Goal: Task Accomplishment & Management: Complete application form

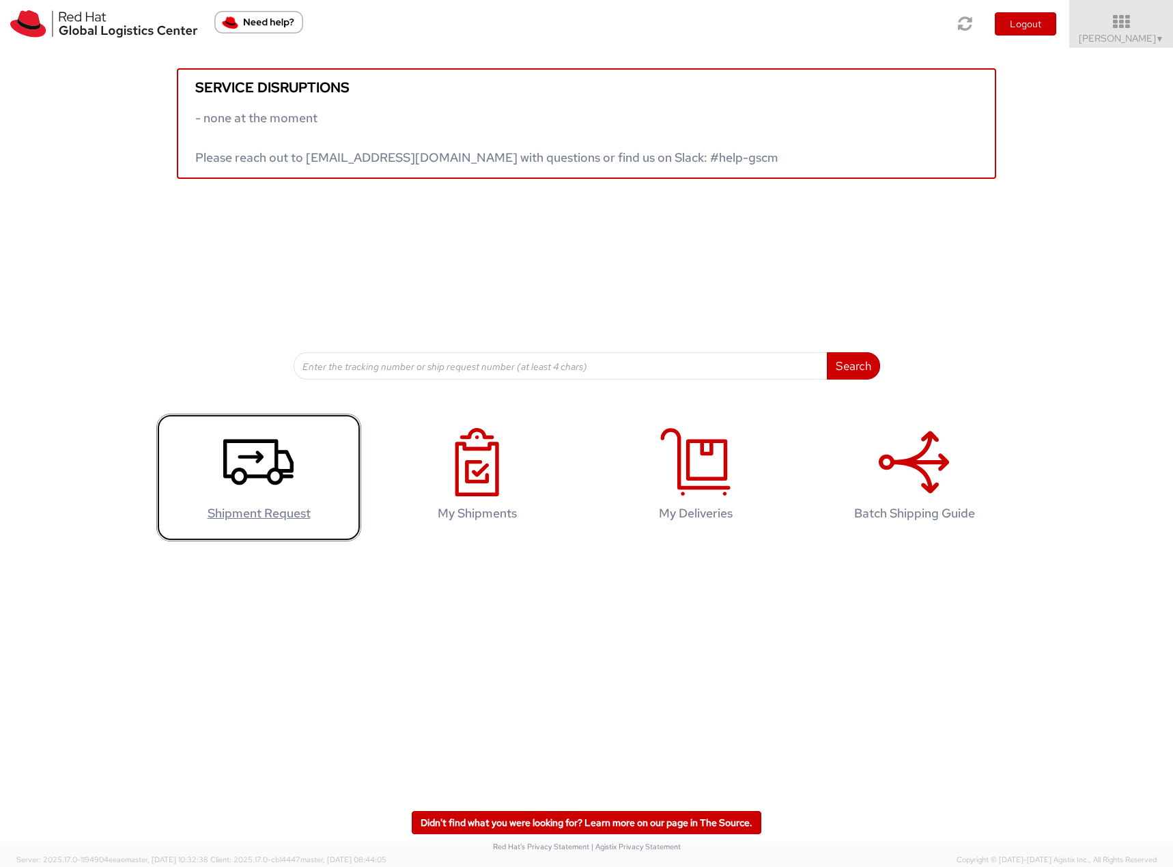
click at [268, 468] on icon at bounding box center [258, 462] width 70 height 68
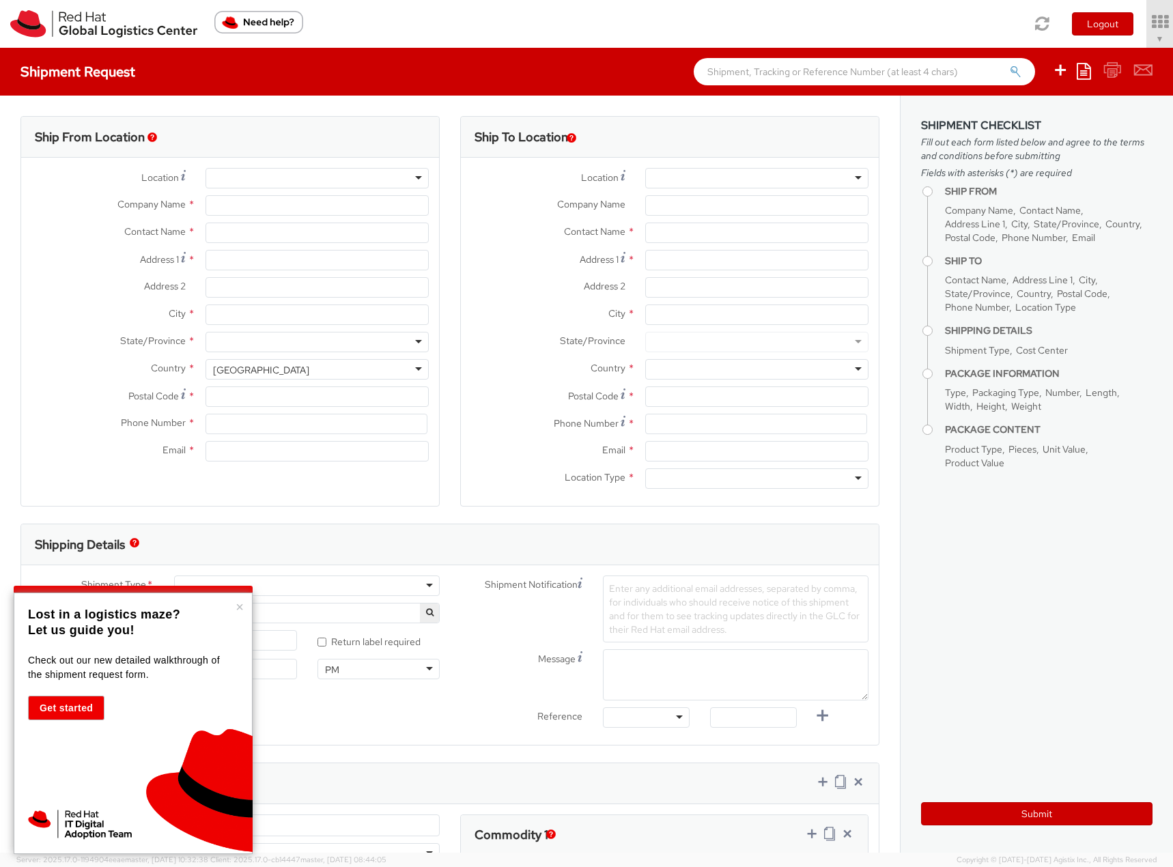
select select "901"
select select
type input "Red Hat, Inc."
type input "[PERSON_NAME]"
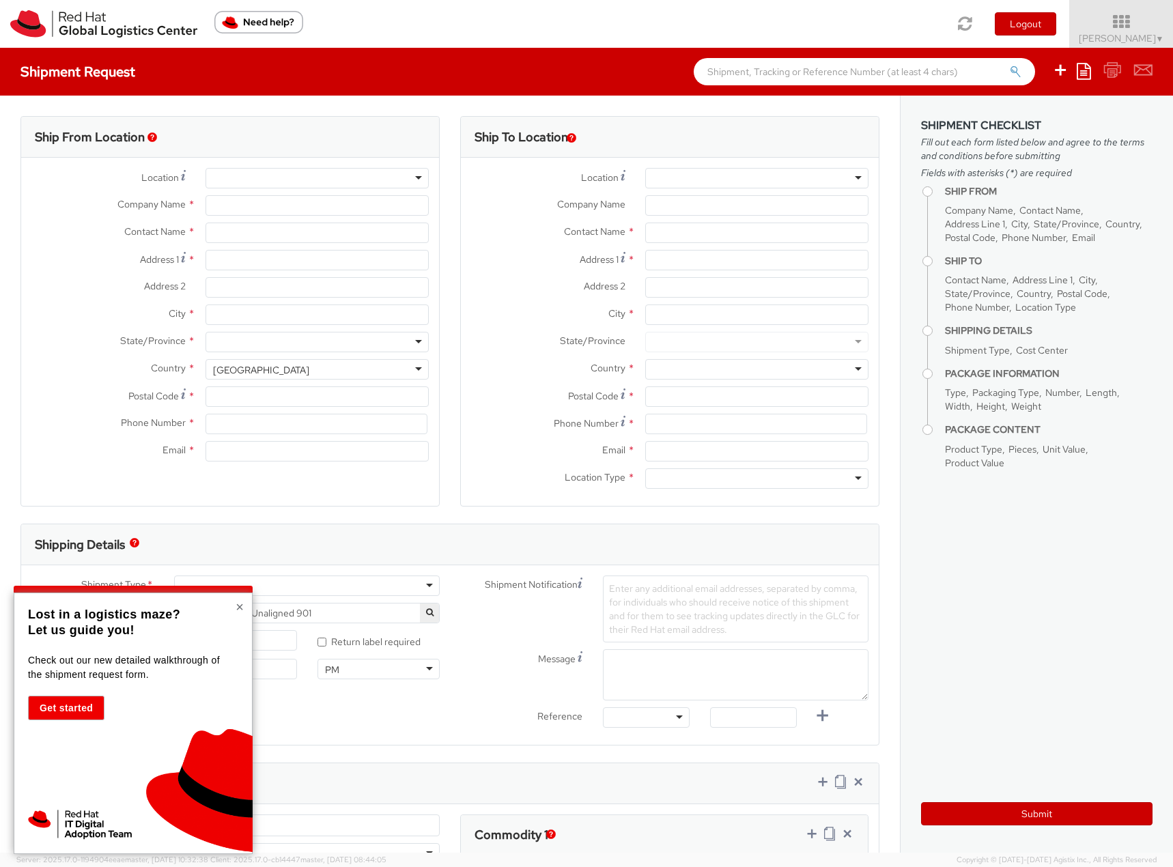
type input "[STREET_ADDRESS]"
type input "RALEIGH"
type input "27601"
type input "19197165000"
type input "[EMAIL_ADDRESS][DOMAIN_NAME]"
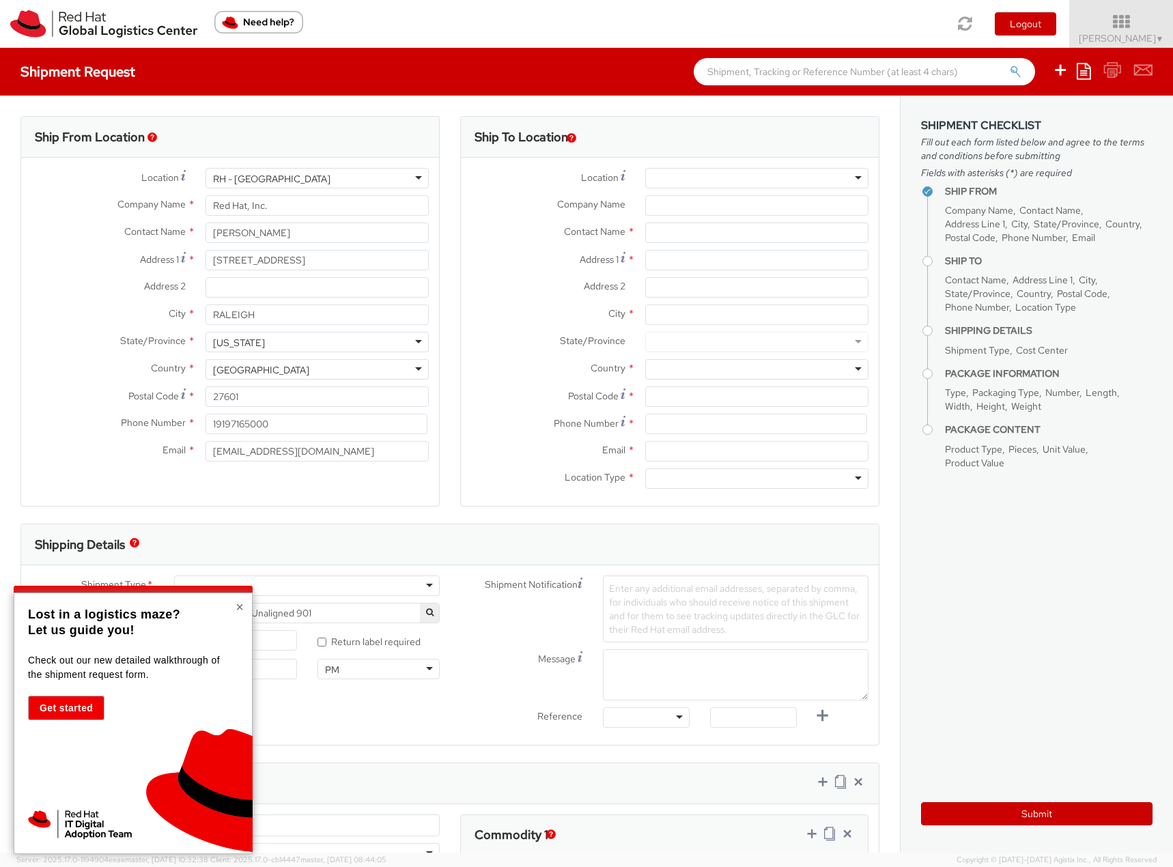
click at [238, 605] on button "×" at bounding box center [239, 607] width 8 height 14
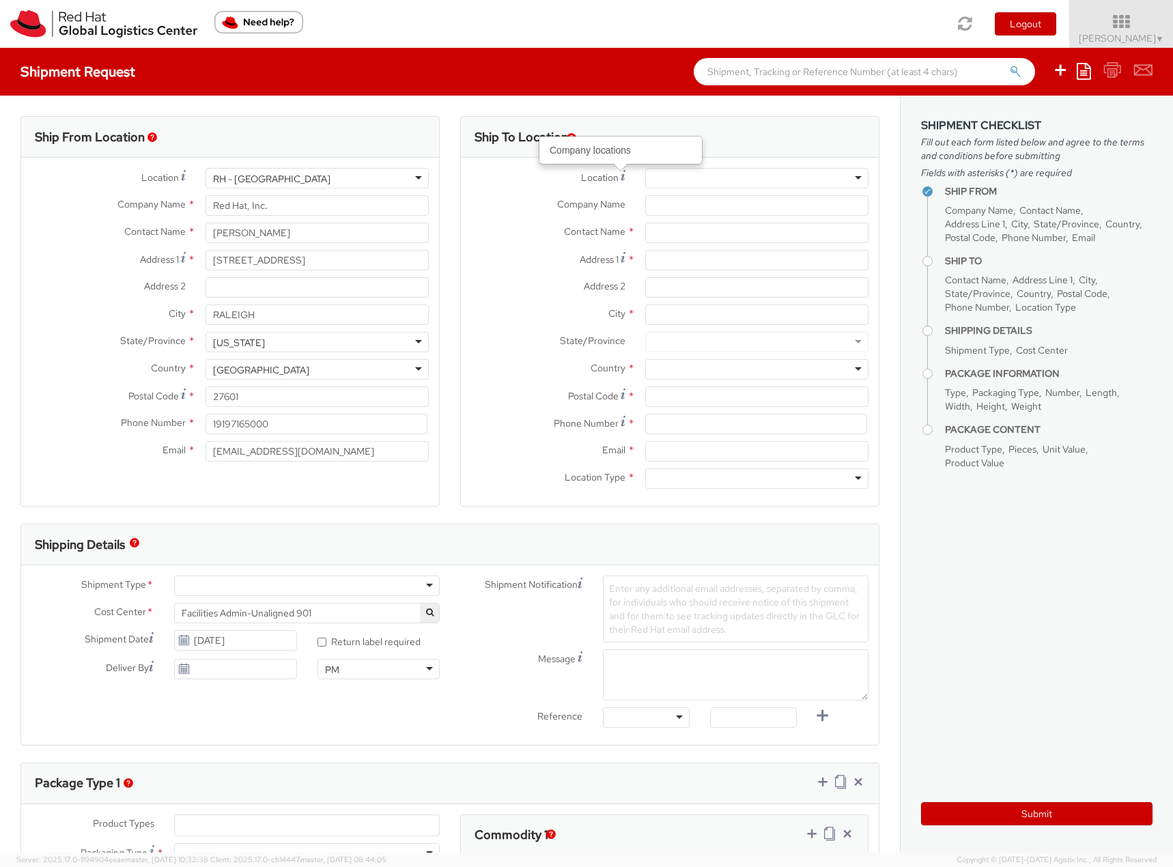
click at [692, 174] on div at bounding box center [756, 178] width 223 height 20
click at [728, 175] on div at bounding box center [756, 178] width 223 height 20
click at [534, 188] on div "Location * [GEOGRAPHIC_DATA] - [GEOGRAPHIC_DATA] - [GEOGRAPHIC_DATA] [GEOGRAPHI…" at bounding box center [670, 181] width 418 height 27
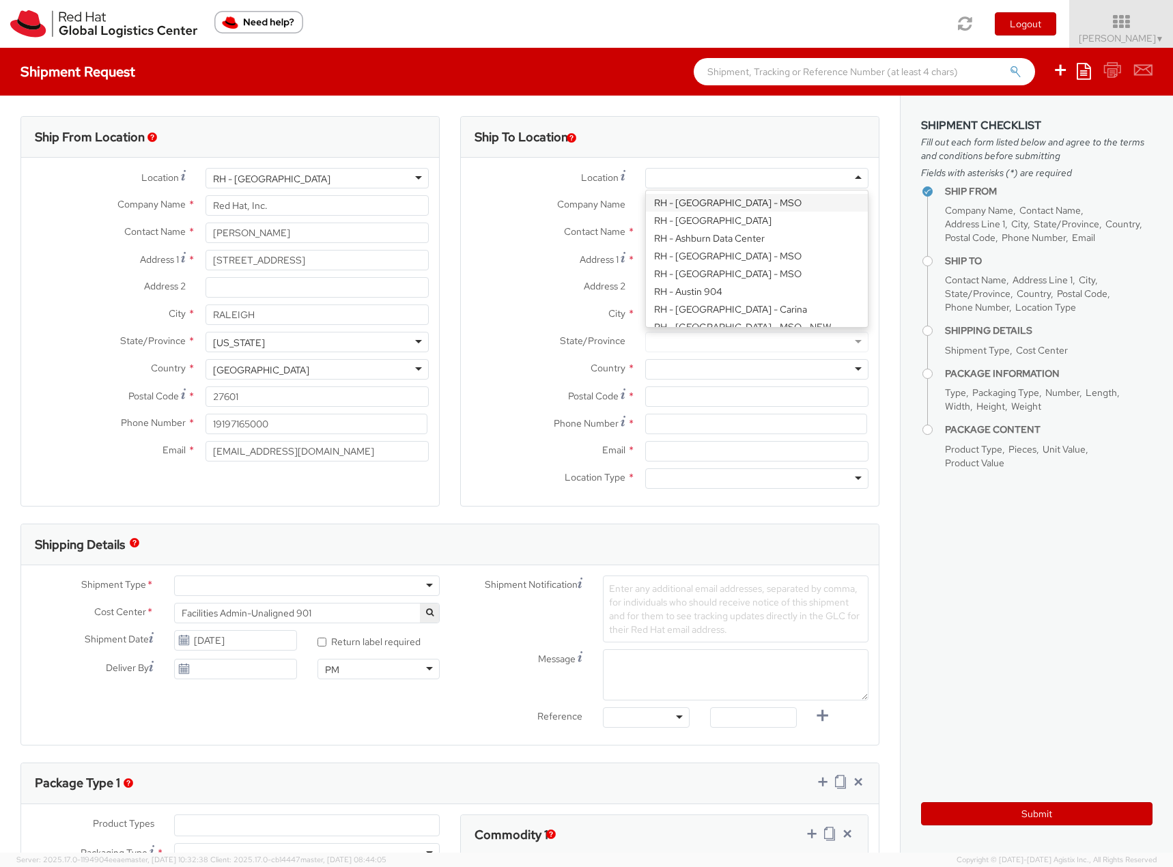
click at [724, 180] on div at bounding box center [756, 178] width 223 height 20
click at [523, 210] on label "Company Name *" at bounding box center [548, 204] width 174 height 18
click at [645, 210] on input "Company Name *" at bounding box center [756, 205] width 223 height 20
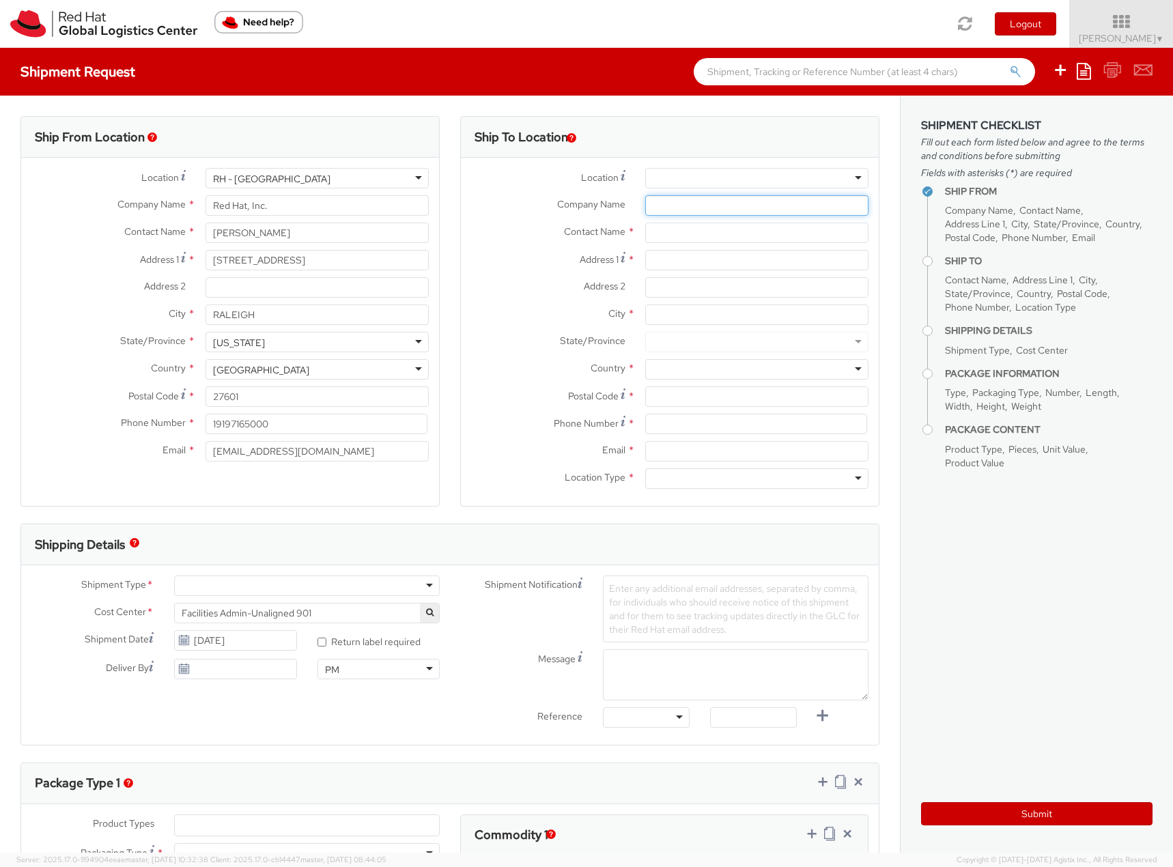
click at [704, 203] on input "Company Name *" at bounding box center [756, 205] width 223 height 20
paste input "WestInvest Gesellschaft für Investmentfonds mbH"
type input "WestInvest Gesellschaft für Investmentfonds mbH"
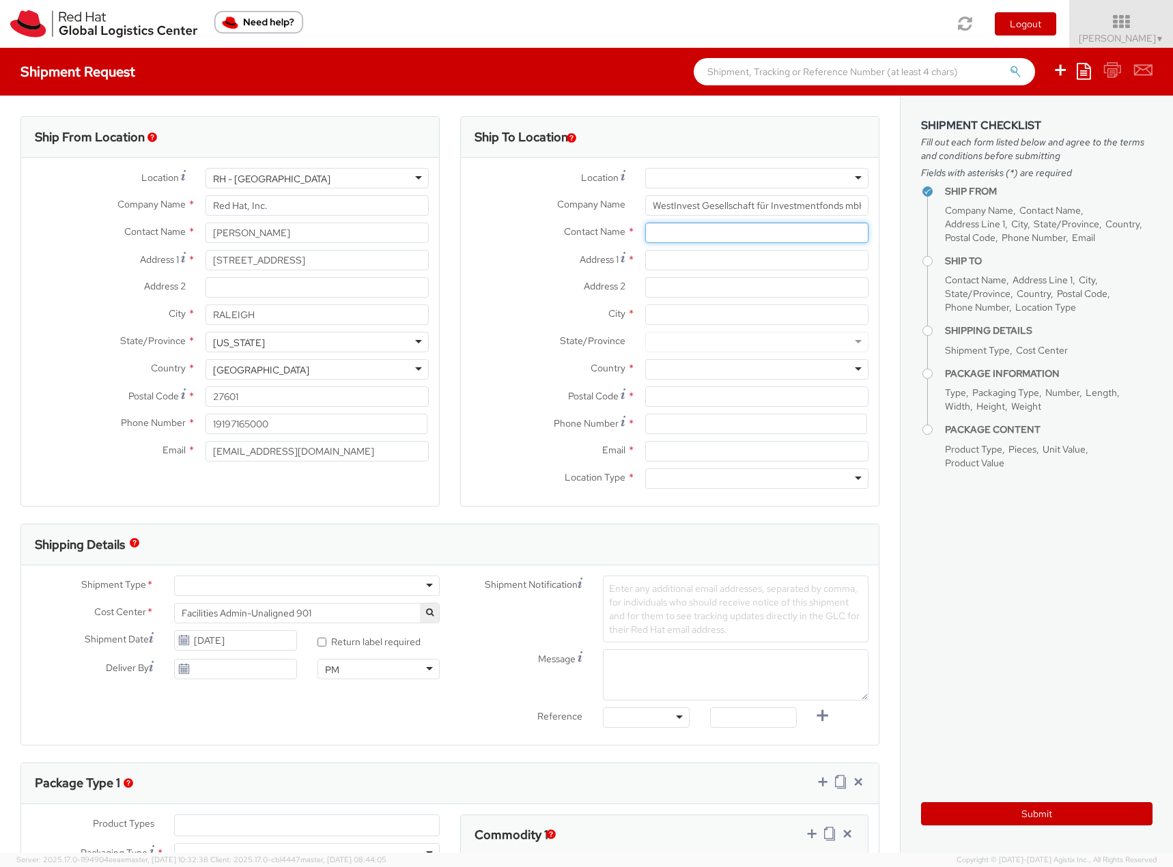
click at [713, 235] on input "text" at bounding box center [756, 232] width 223 height 20
type input "[PERSON_NAME]"
click at [870, 244] on div "Ship To Location Location * [GEOGRAPHIC_DATA] - [GEOGRAPHIC_DATA] - [GEOGRAPHIC…" at bounding box center [670, 319] width 440 height 407
click at [734, 257] on input "Address 1 *" at bounding box center [756, 260] width 223 height 20
click at [600, 255] on div "Address 1 * [PERSON_NAME]-" at bounding box center [670, 260] width 418 height 20
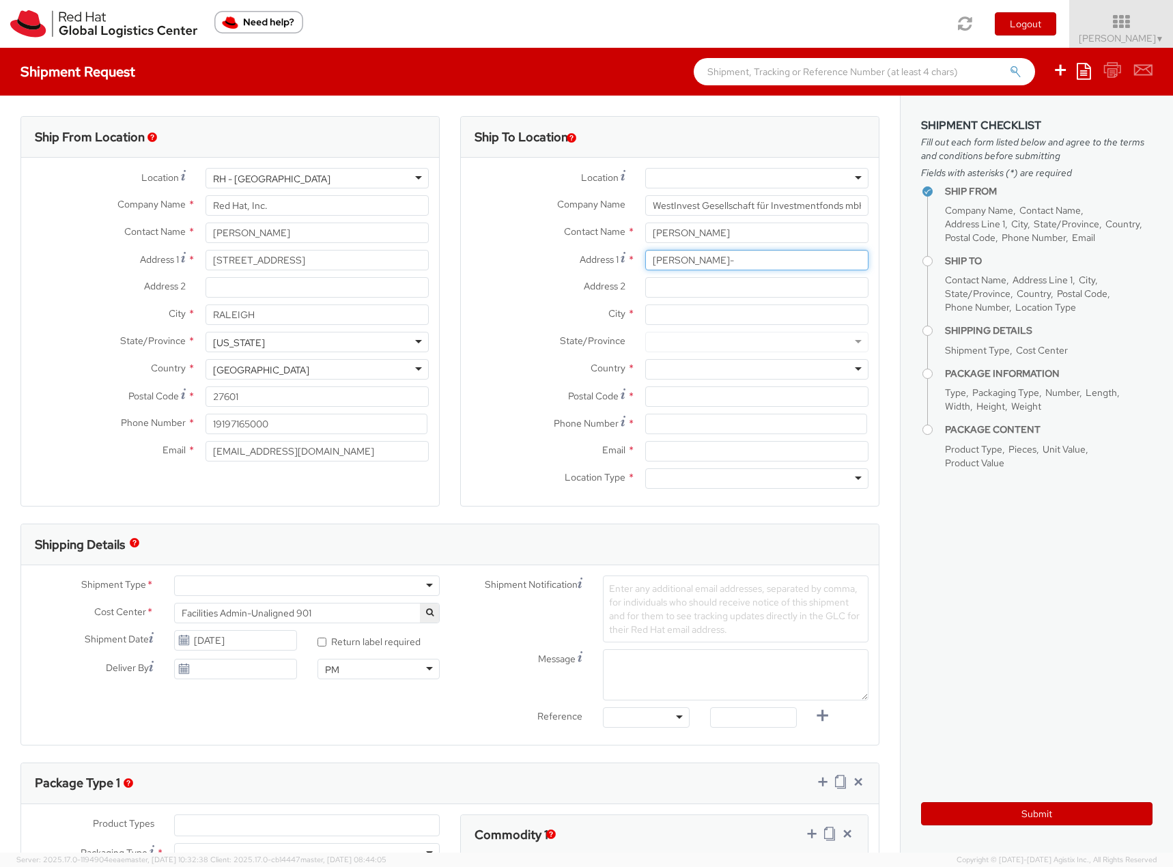
paste input "[STREET_ADDRESS]"
drag, startPoint x: 762, startPoint y: 259, endPoint x: 865, endPoint y: 261, distance: 103.1
click at [865, 261] on div "[PERSON_NAME][STREET_ADDRESS]" at bounding box center [757, 260] width 244 height 20
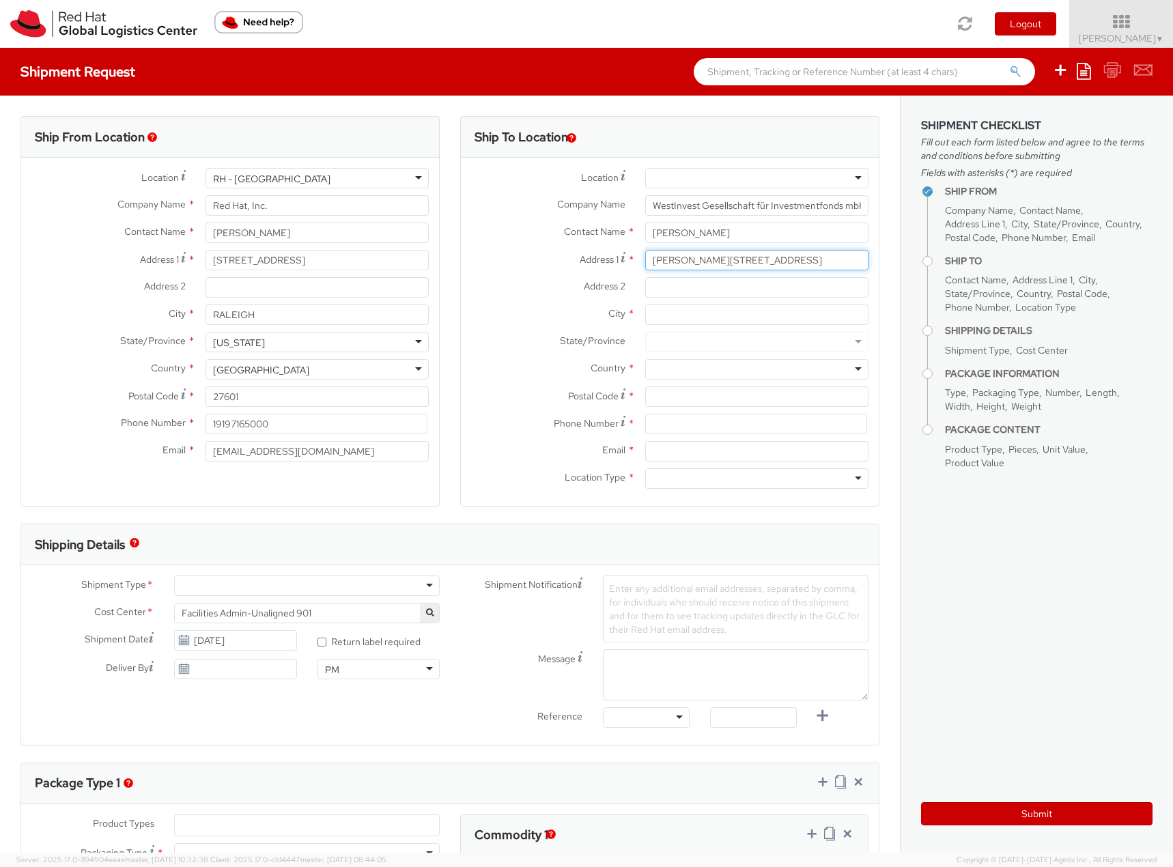
drag, startPoint x: 803, startPoint y: 259, endPoint x: 750, endPoint y: 259, distance: 53.2
click at [750, 259] on input "[PERSON_NAME][STREET_ADDRESS]" at bounding box center [756, 260] width 223 height 20
type input "[PERSON_NAME][STREET_ADDRESS]"
click at [698, 311] on input "City *" at bounding box center [756, 314] width 223 height 20
type input "Dusseldorf"
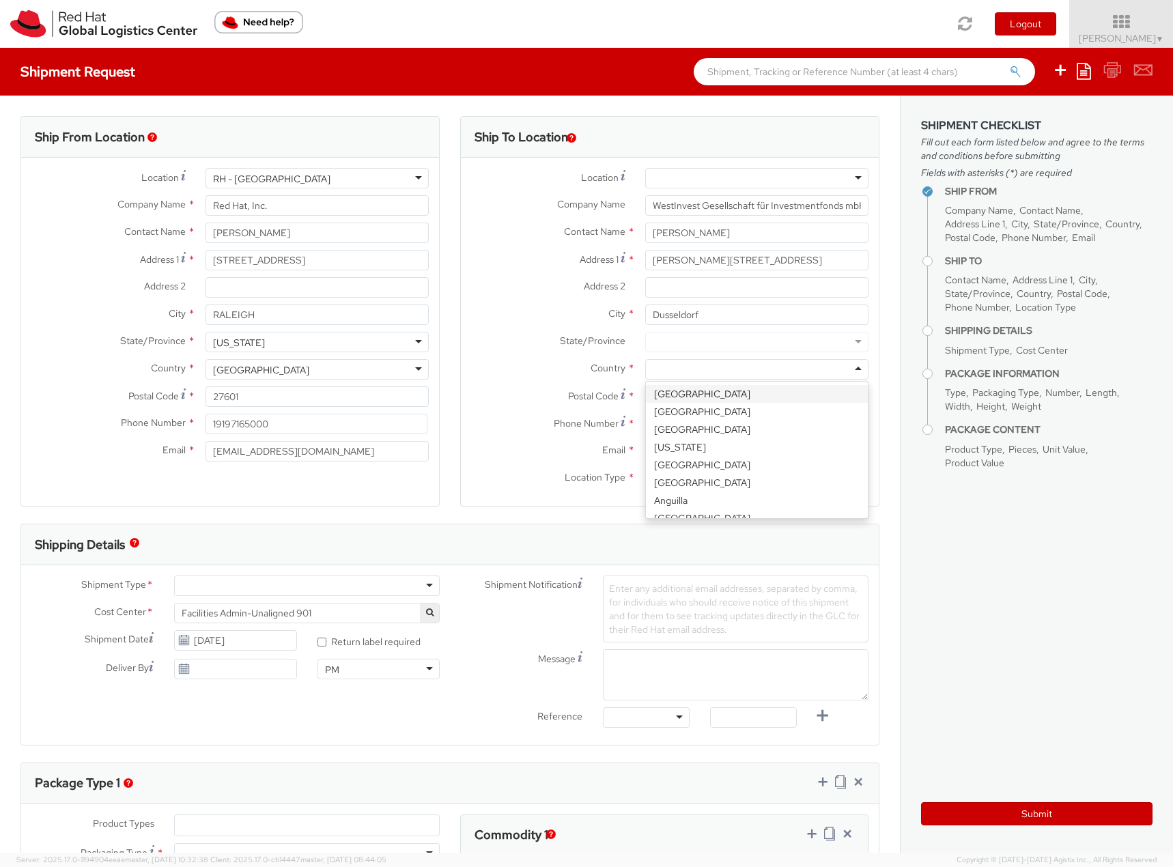
click at [683, 361] on div at bounding box center [756, 369] width 223 height 20
type input "ger"
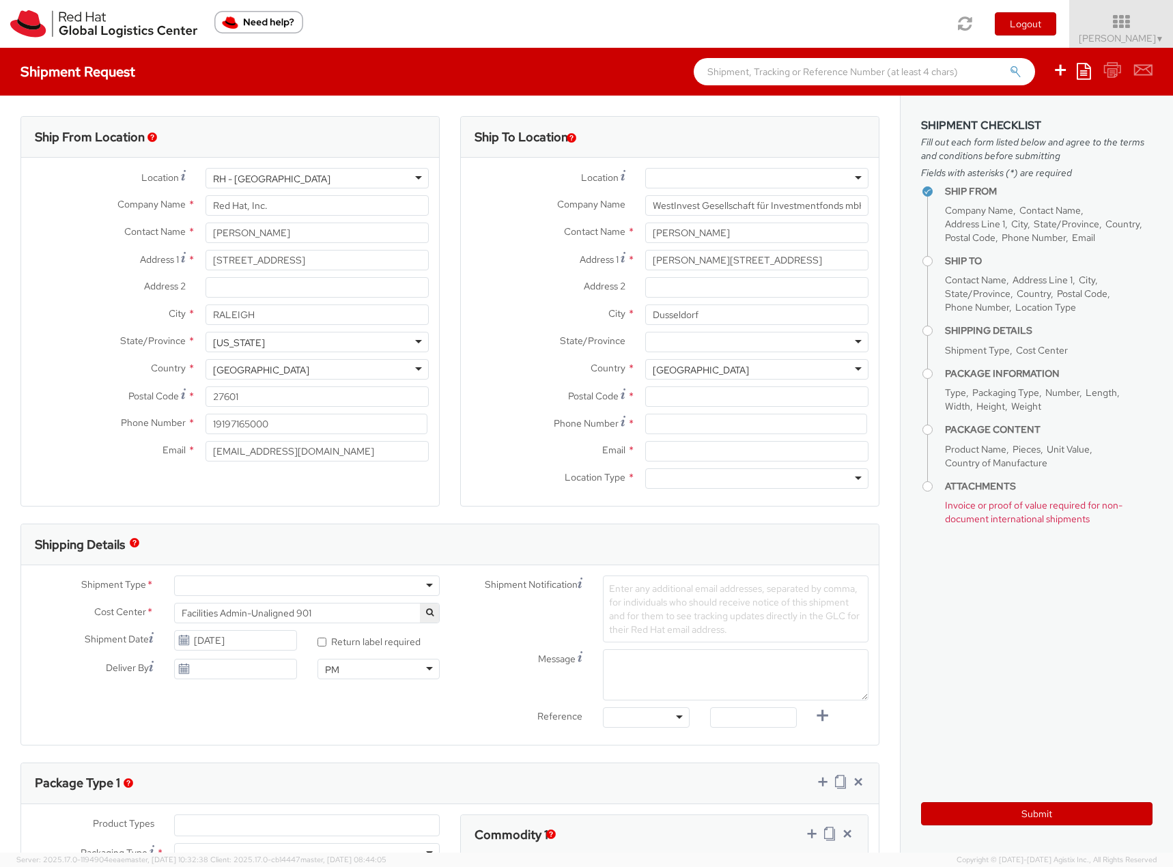
click at [677, 343] on div at bounding box center [756, 342] width 223 height 20
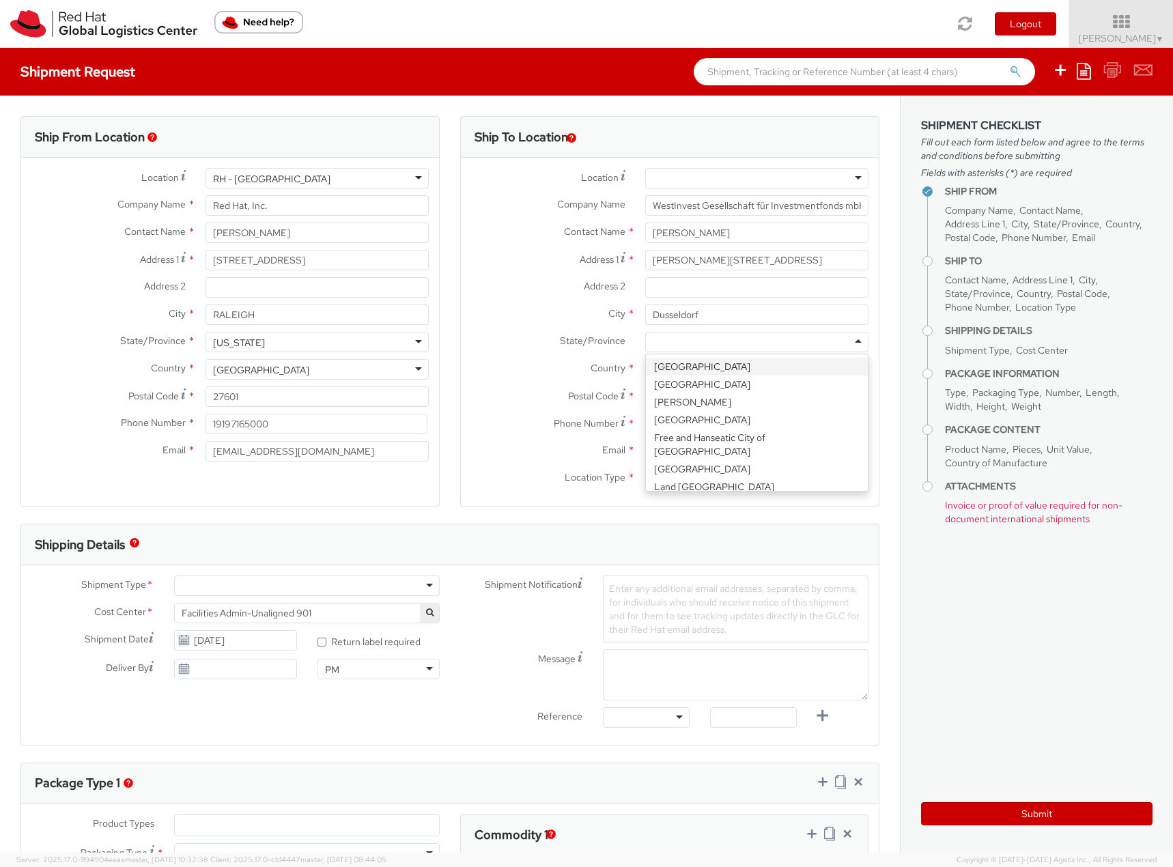
click at [876, 334] on div "Ship To Location Location * [GEOGRAPHIC_DATA] - [GEOGRAPHIC_DATA] - [GEOGRAPHIC…" at bounding box center [670, 319] width 440 height 407
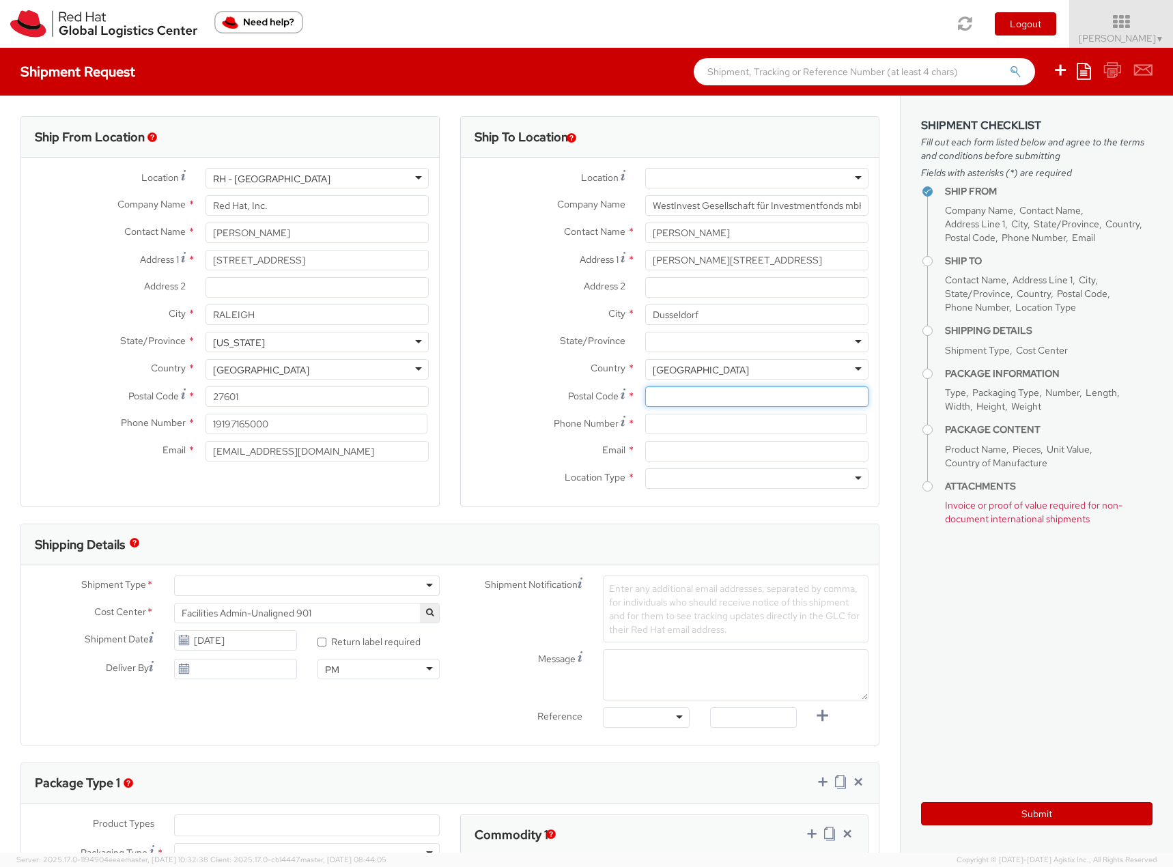
click at [671, 401] on input "Postal Code *" at bounding box center [756, 396] width 223 height 20
click at [685, 401] on input "Postal Code *" at bounding box center [756, 396] width 223 height 20
click at [734, 392] on input "Postal Code *" at bounding box center [756, 396] width 223 height 20
type input "40476"
click at [689, 421] on input at bounding box center [756, 424] width 222 height 20
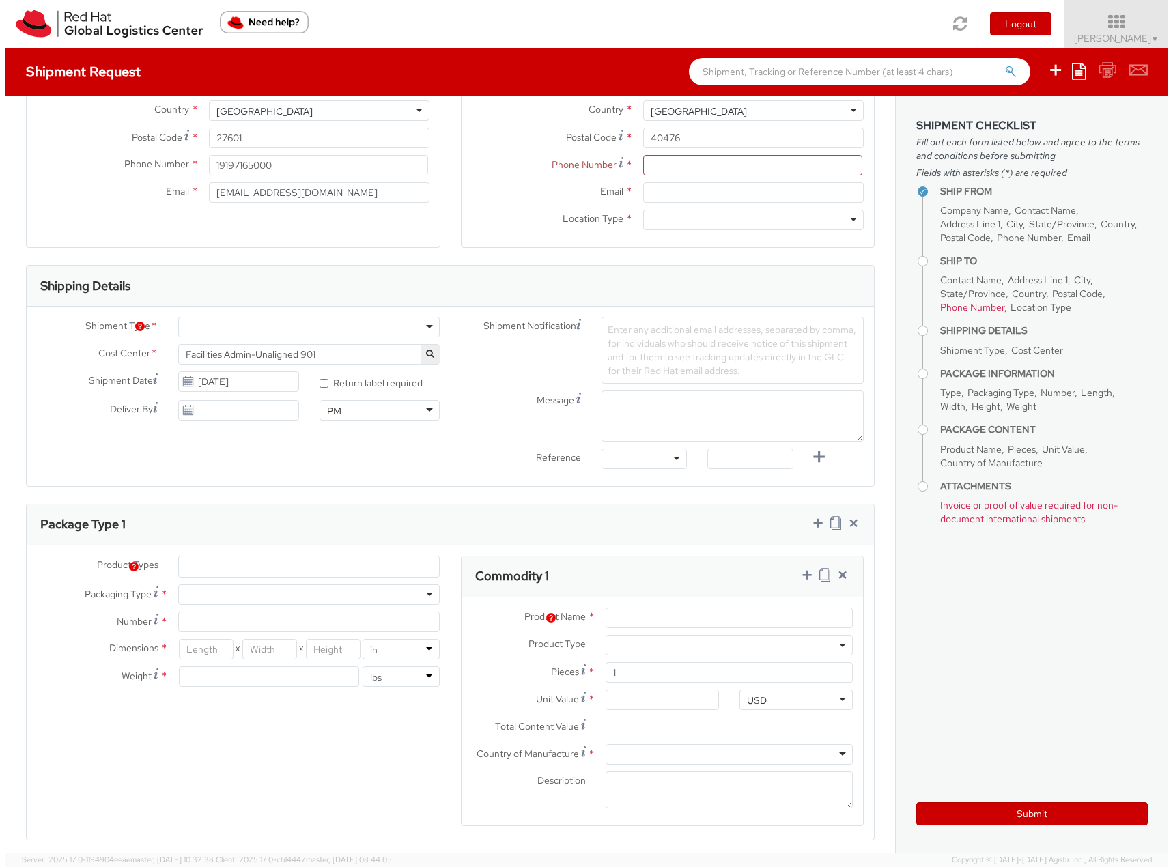
scroll to position [137, 0]
